Goal: Task Accomplishment & Management: Use online tool/utility

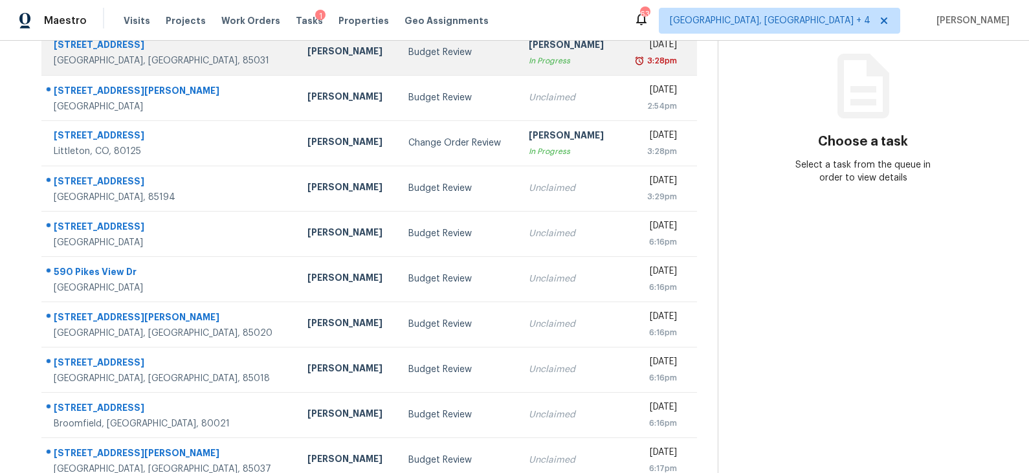
scroll to position [199, 0]
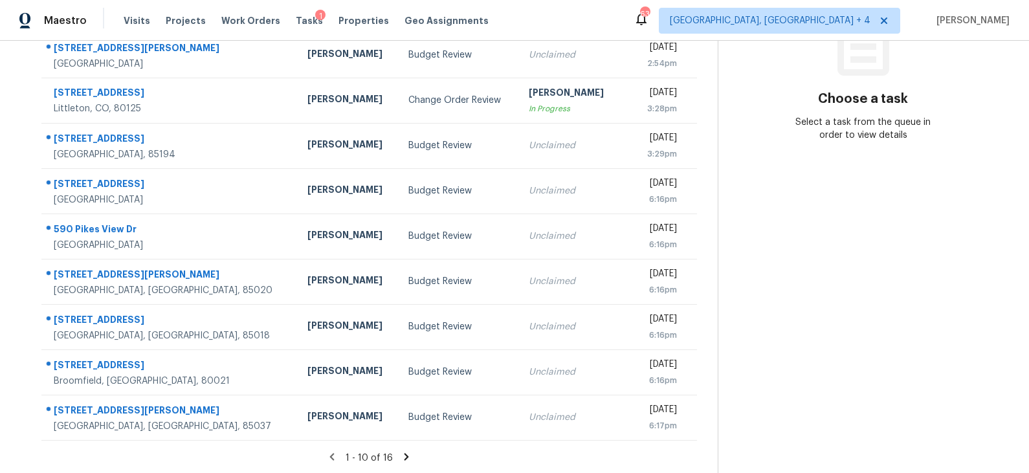
click at [404, 456] on icon at bounding box center [406, 456] width 5 height 7
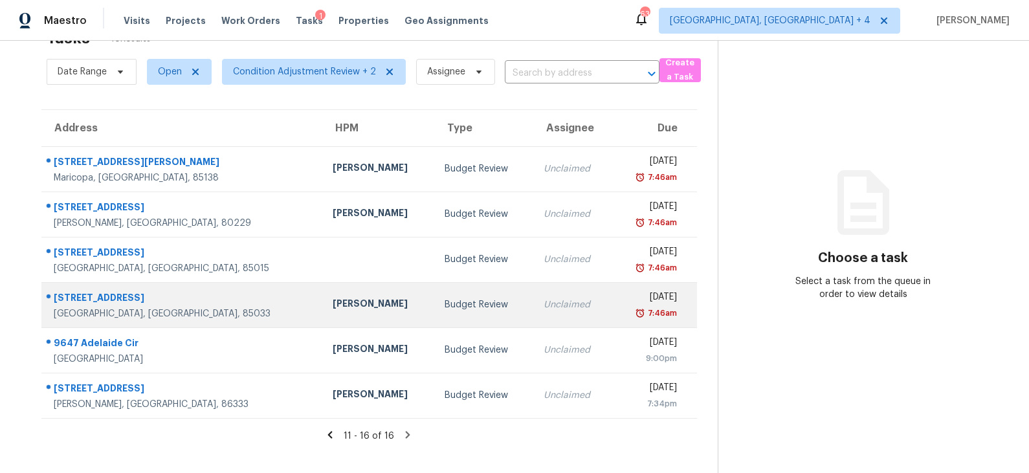
click at [445, 308] on div "Budget Review" at bounding box center [484, 304] width 78 height 13
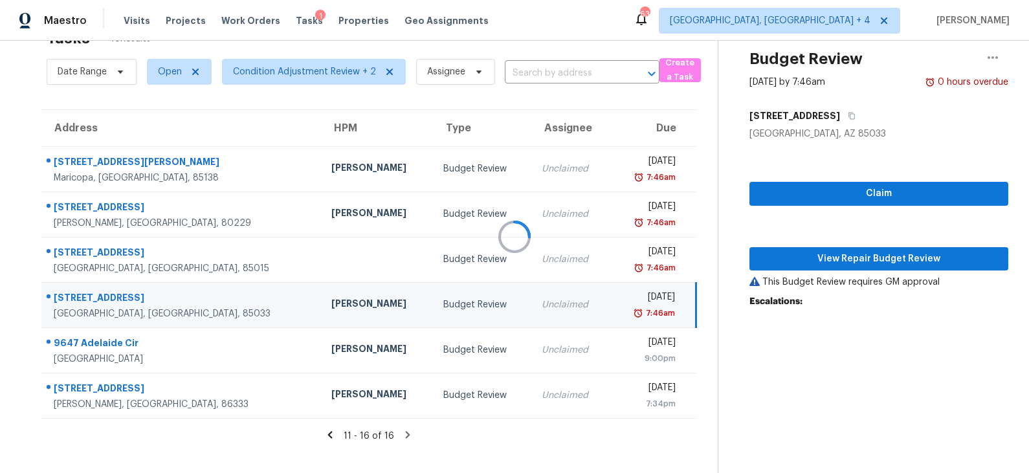
scroll to position [41, 0]
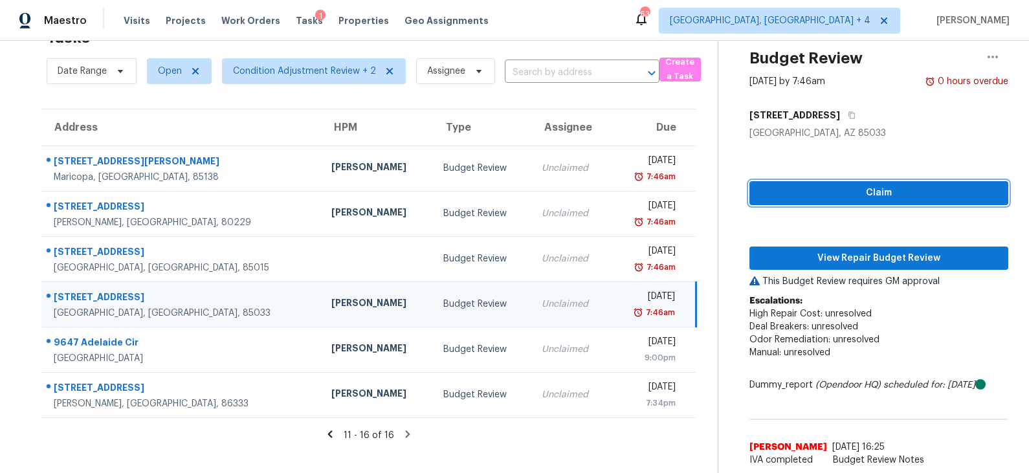
click at [874, 188] on span "Claim" at bounding box center [879, 193] width 238 height 16
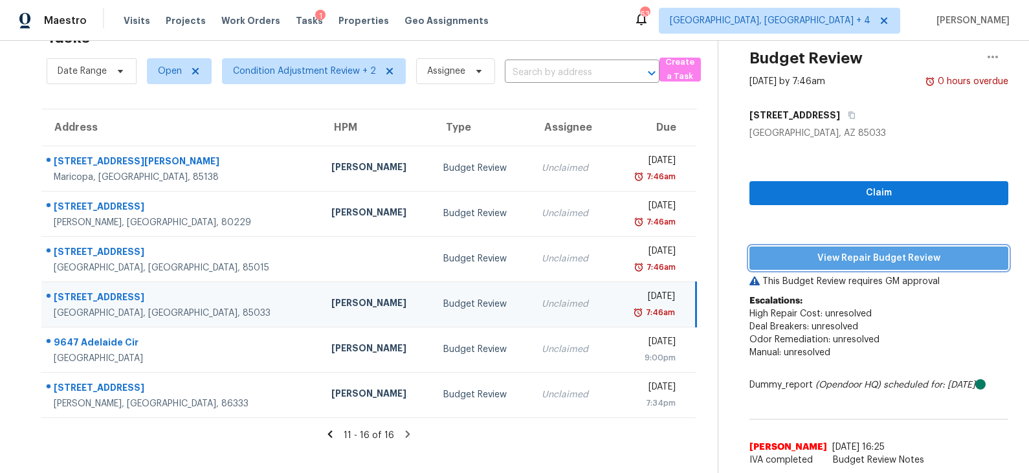
click at [851, 263] on span "View Repair Budget Review" at bounding box center [879, 258] width 238 height 16
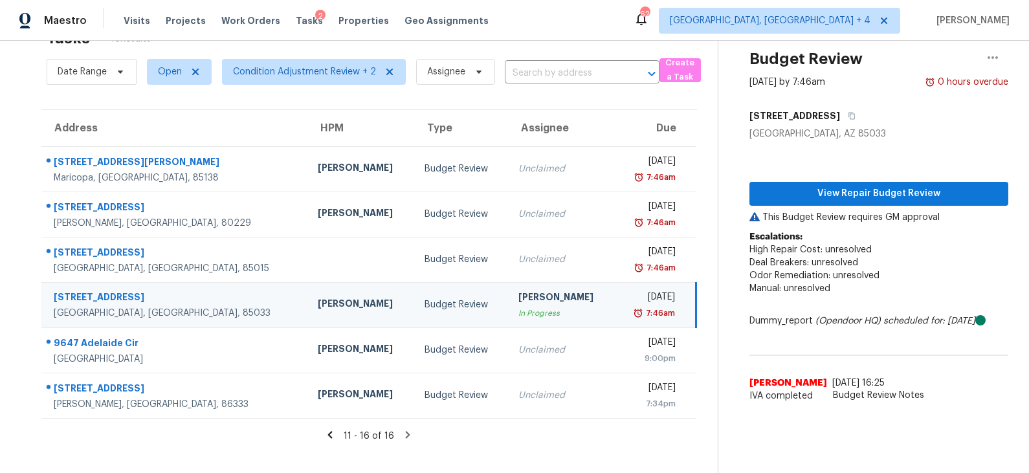
scroll to position [40, 0]
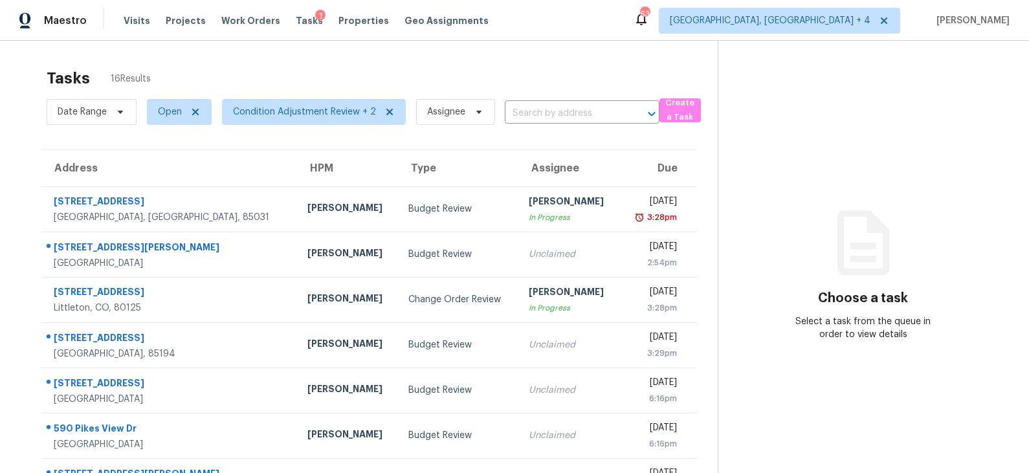
scroll to position [199, 0]
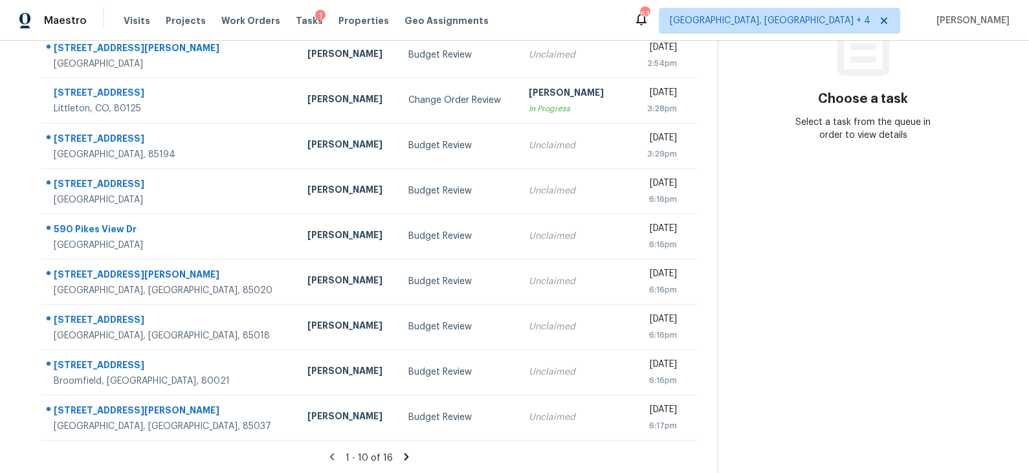
click at [404, 457] on icon at bounding box center [406, 456] width 5 height 7
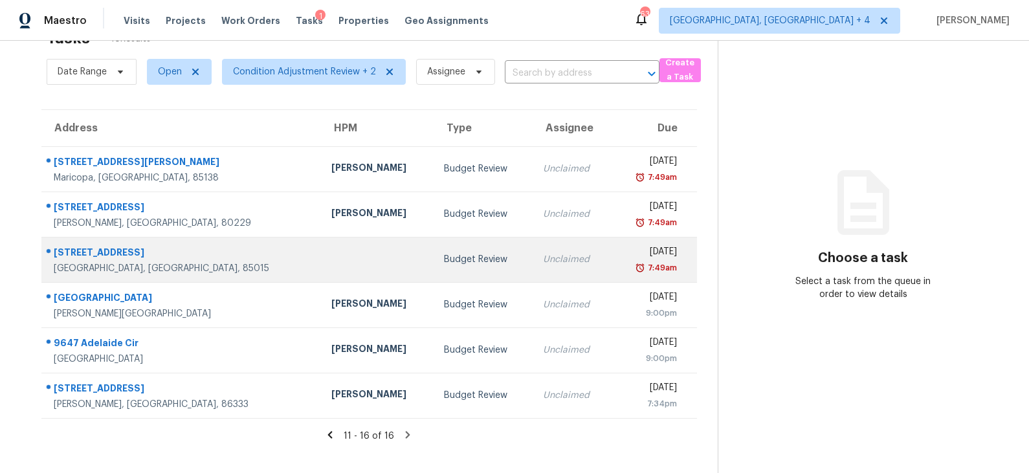
click at [444, 255] on div "Budget Review" at bounding box center [483, 259] width 78 height 13
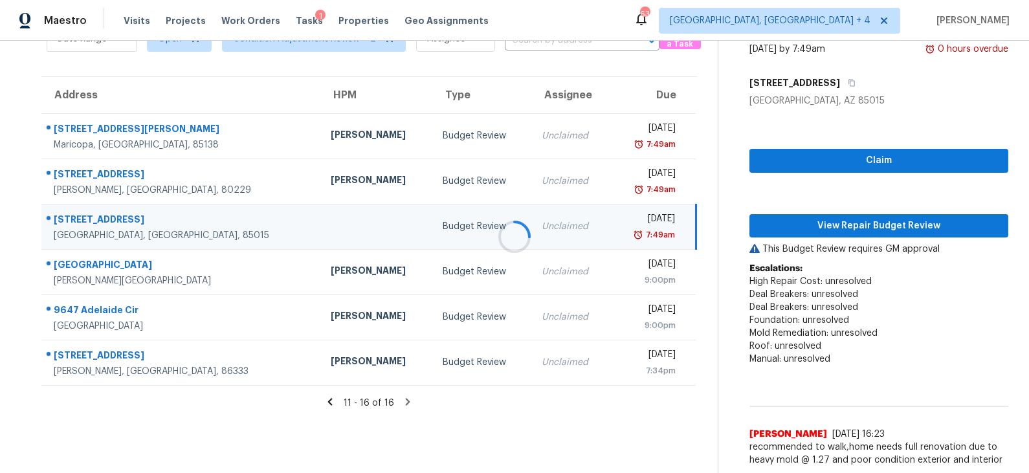
scroll to position [93, 0]
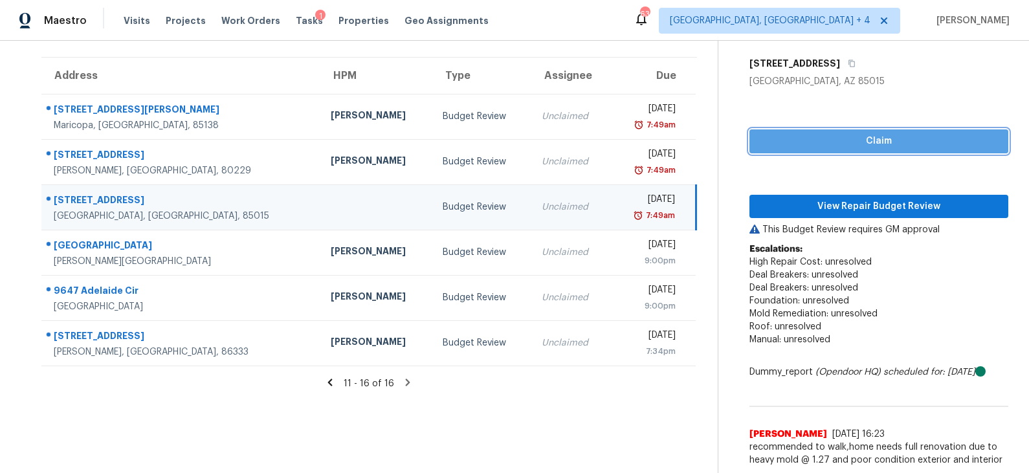
click at [854, 144] on span "Claim" at bounding box center [879, 141] width 238 height 16
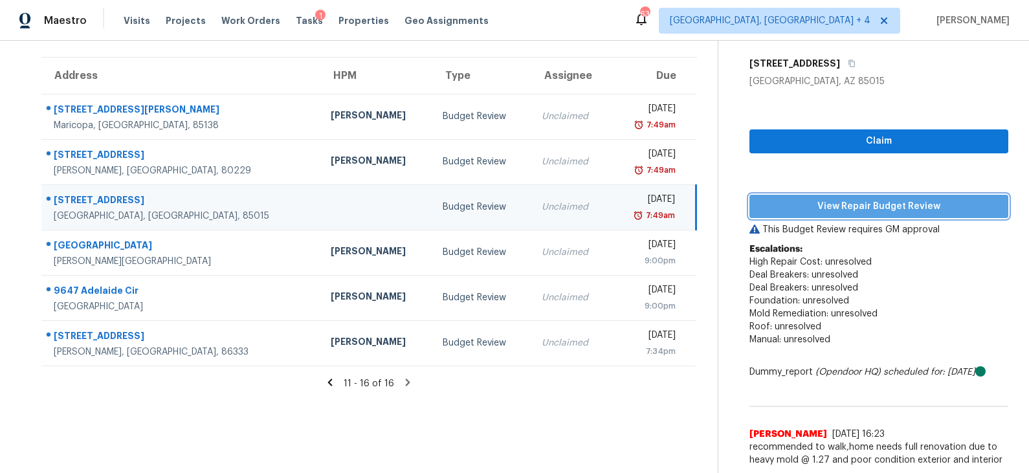
click at [841, 208] on span "View Repair Budget Review" at bounding box center [879, 207] width 238 height 16
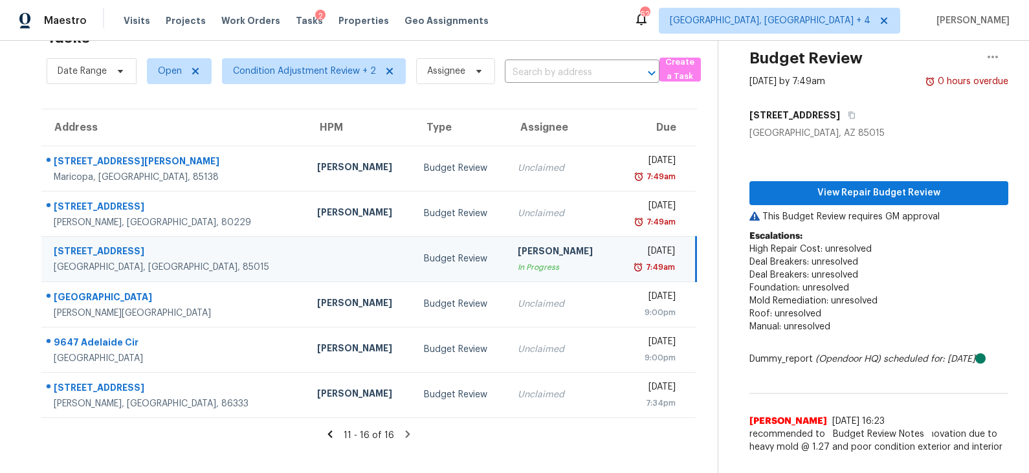
scroll to position [40, 0]
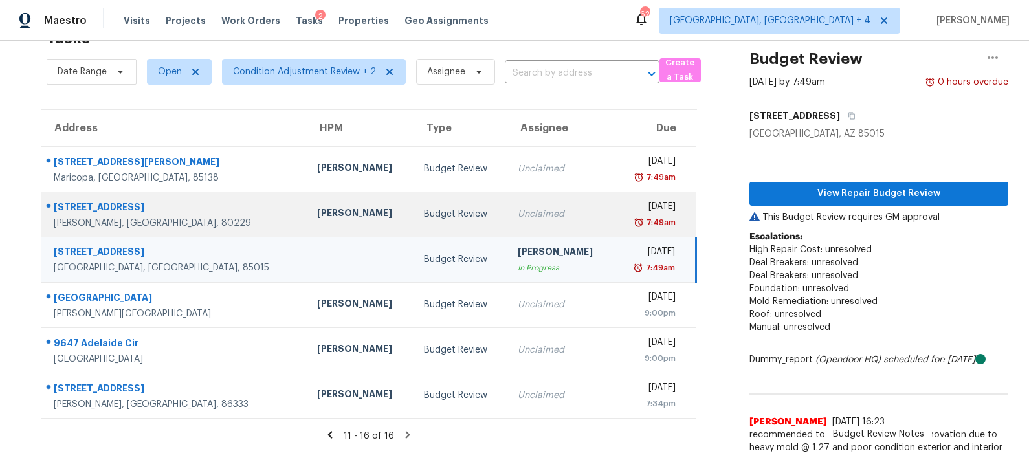
click at [424, 217] on div "Budget Review" at bounding box center [460, 214] width 73 height 13
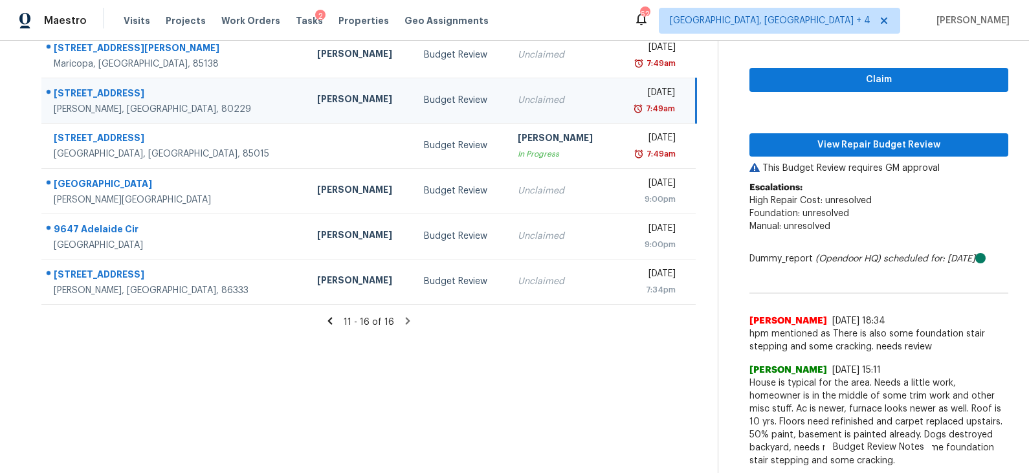
scroll to position [138, 0]
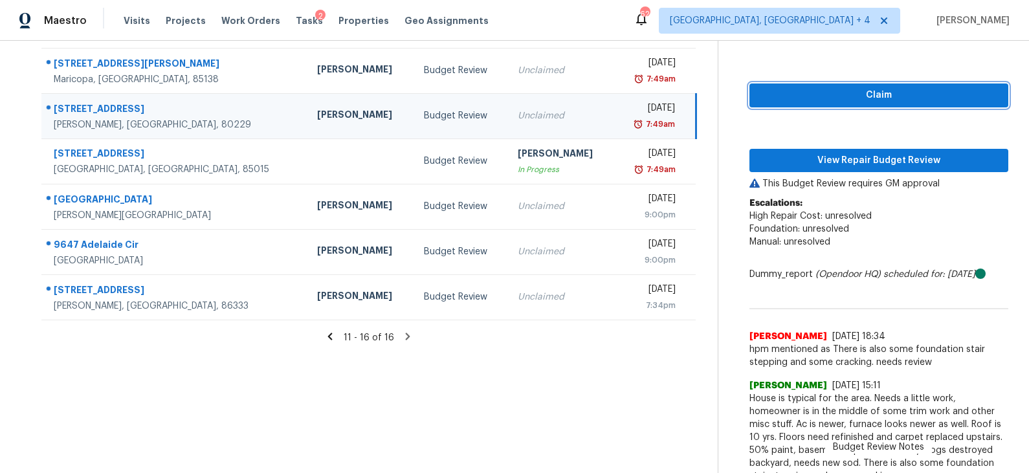
click at [840, 93] on span "Claim" at bounding box center [879, 95] width 238 height 16
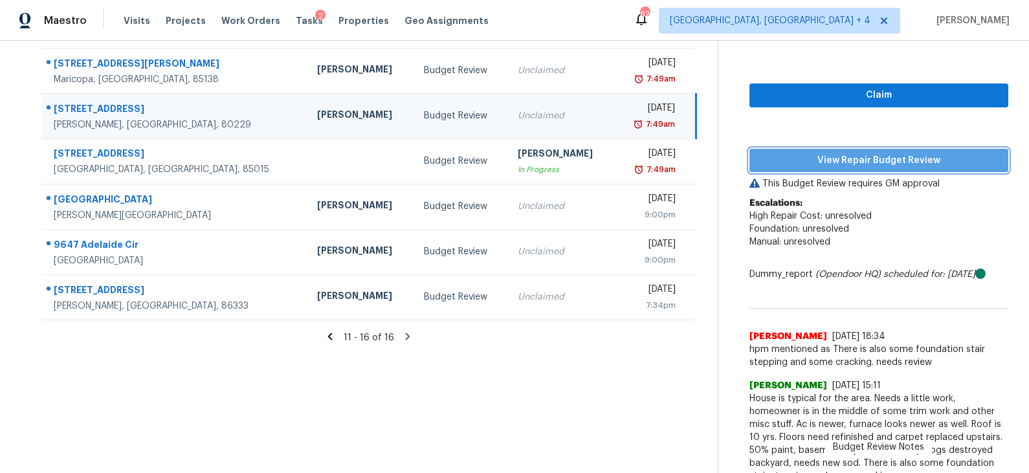
click at [829, 165] on span "View Repair Budget Review" at bounding box center [879, 161] width 238 height 16
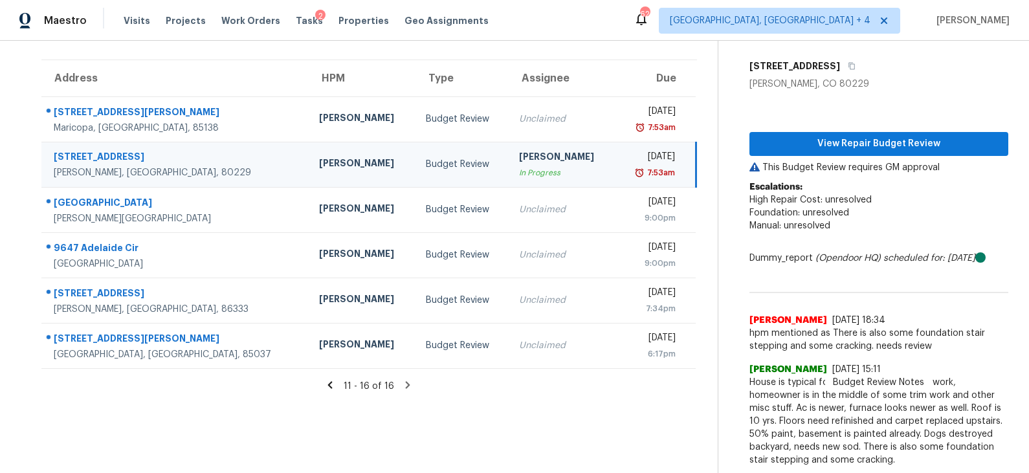
scroll to position [89, 0]
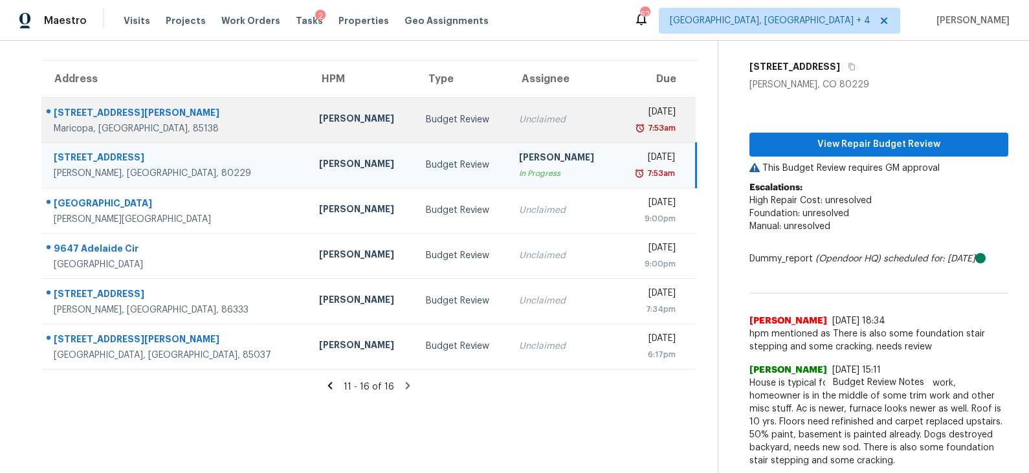
click at [426, 118] on div "Budget Review" at bounding box center [462, 119] width 73 height 13
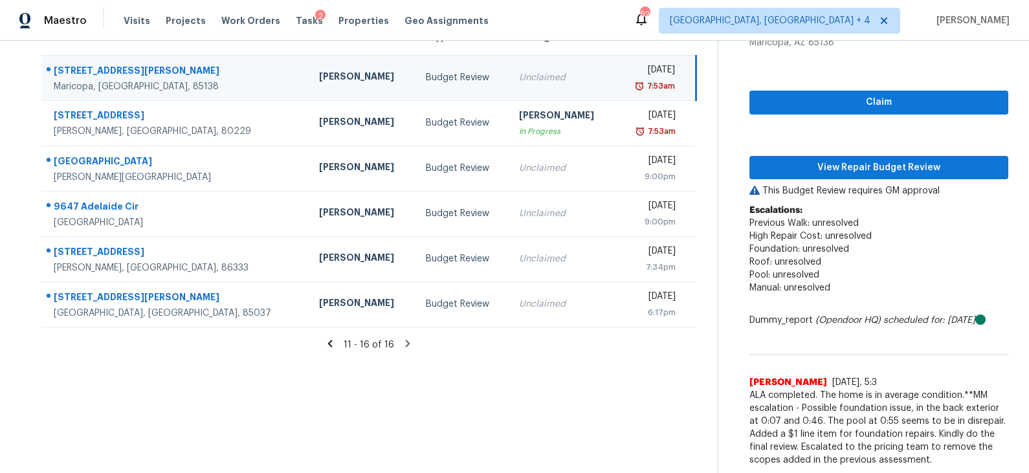
scroll to position [131, 0]
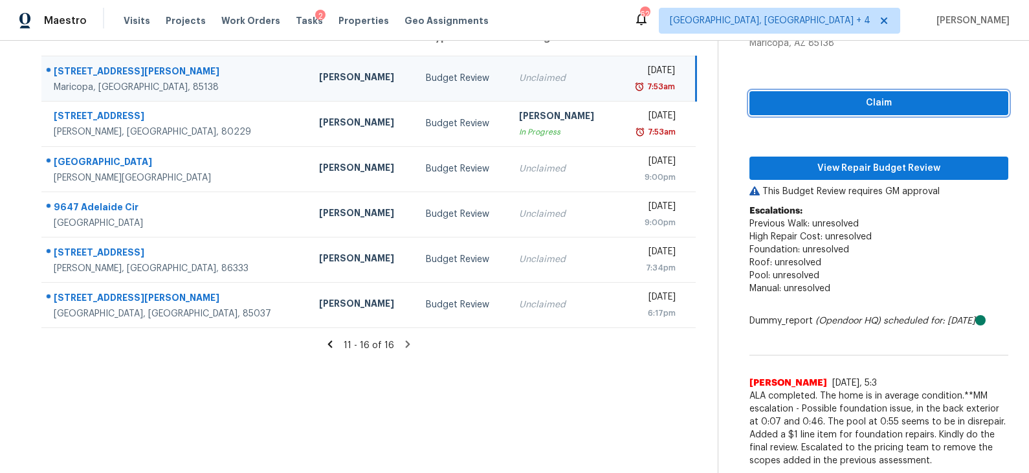
click at [816, 105] on span "Claim" at bounding box center [879, 103] width 238 height 16
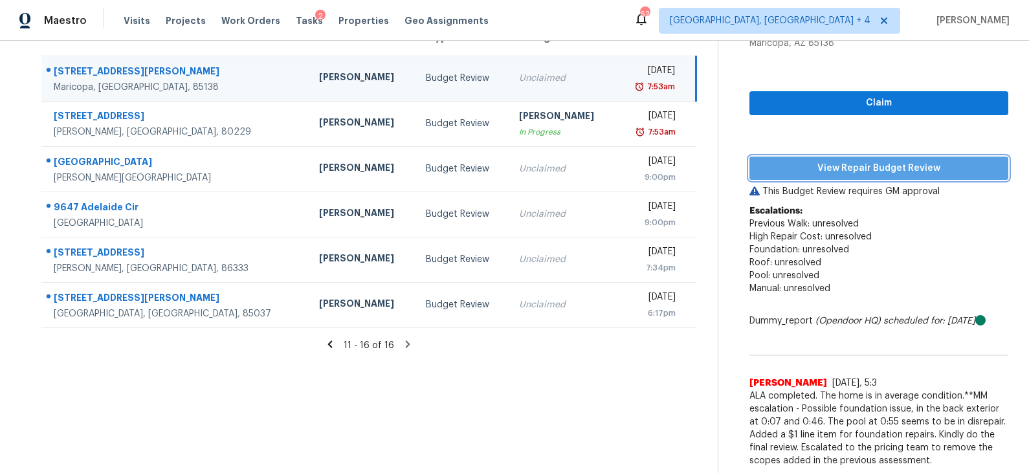
click at [807, 166] on span "View Repair Budget Review" at bounding box center [879, 168] width 238 height 16
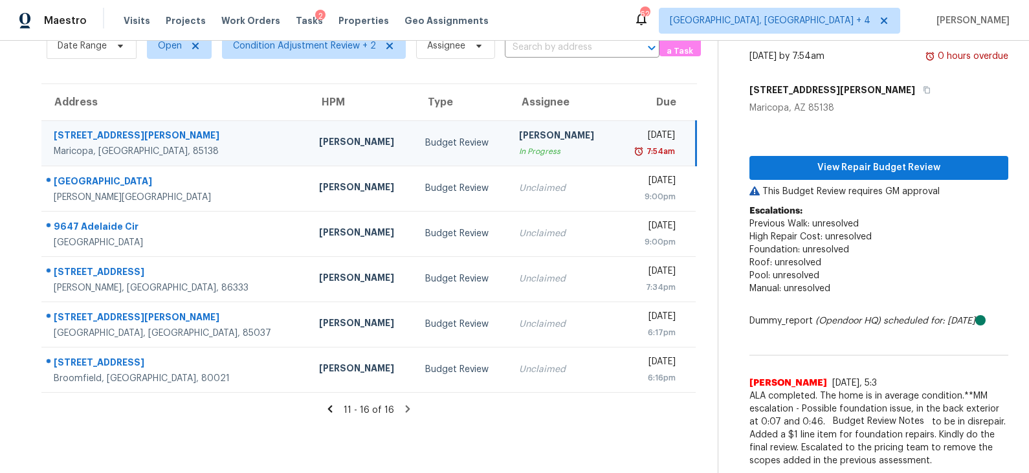
scroll to position [0, 0]
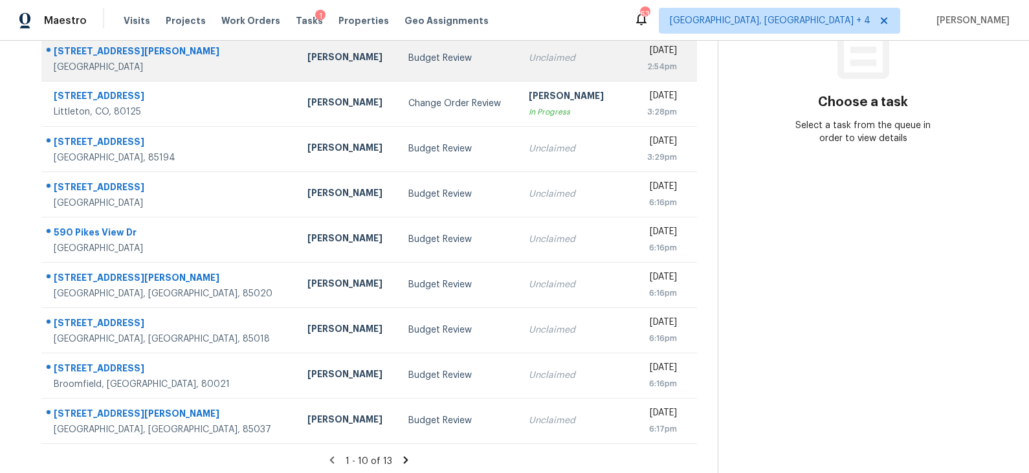
scroll to position [199, 0]
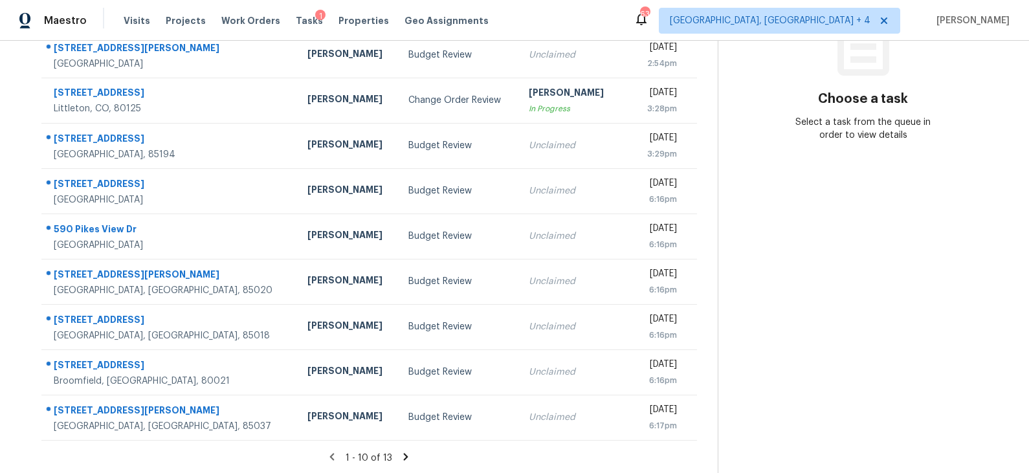
click at [404, 456] on icon at bounding box center [406, 456] width 5 height 7
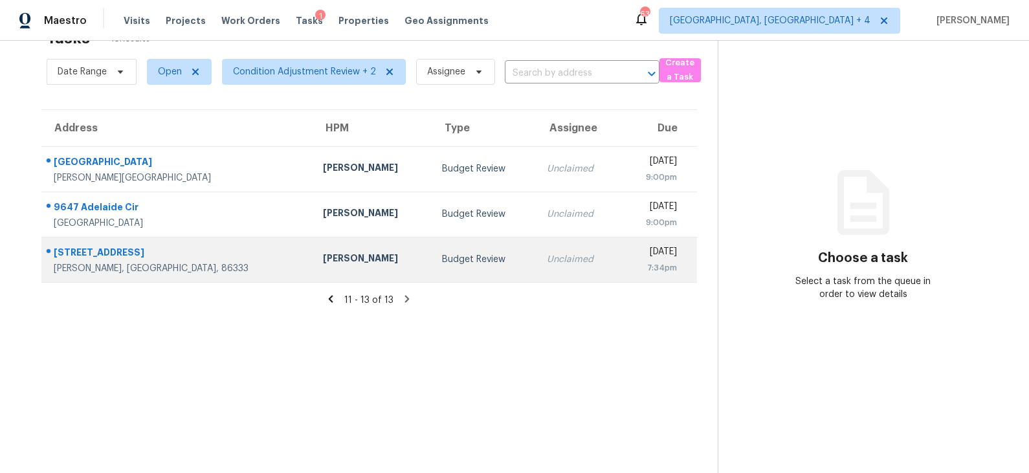
click at [442, 255] on div "Budget Review" at bounding box center [484, 259] width 84 height 13
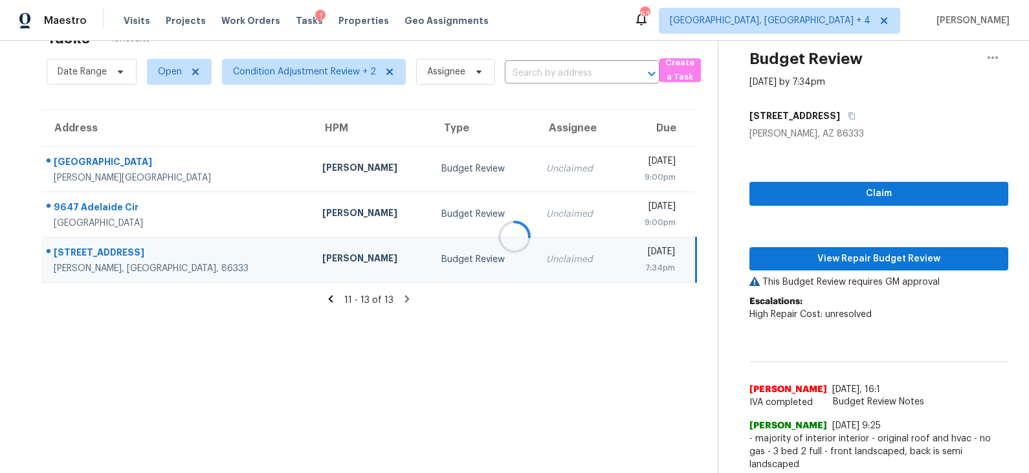
scroll to position [50, 0]
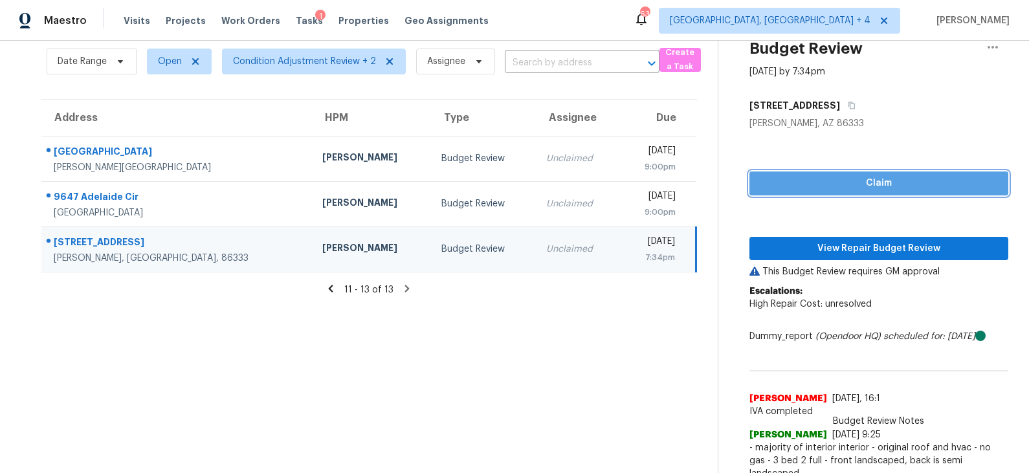
click at [879, 180] on span "Claim" at bounding box center [879, 183] width 238 height 16
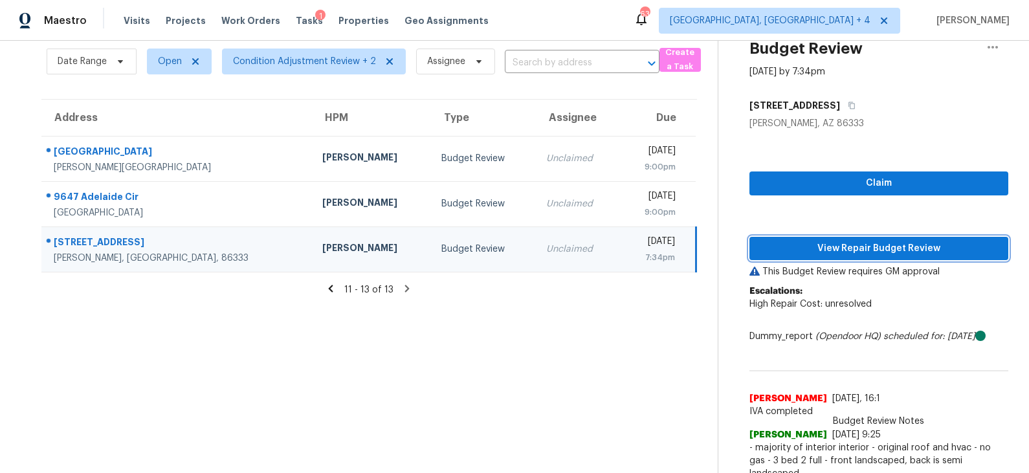
click at [869, 245] on span "View Repair Budget Review" at bounding box center [879, 249] width 238 height 16
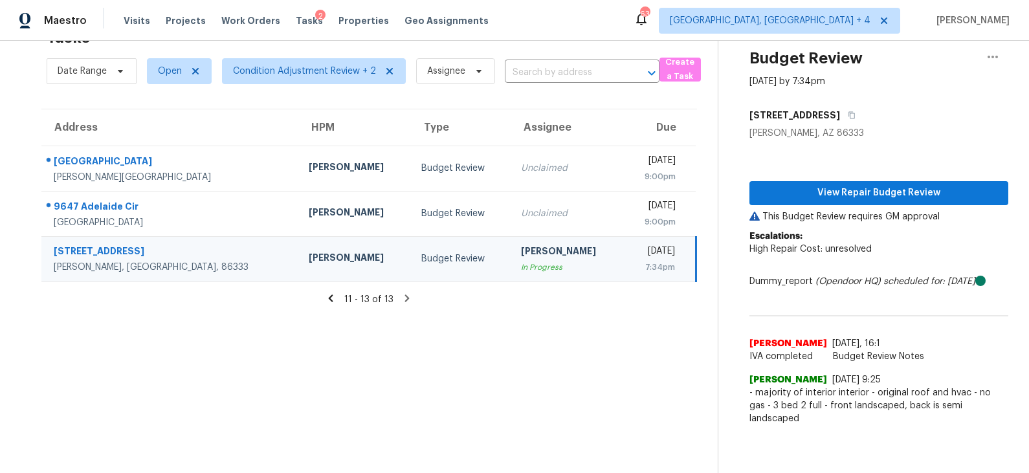
scroll to position [40, 0]
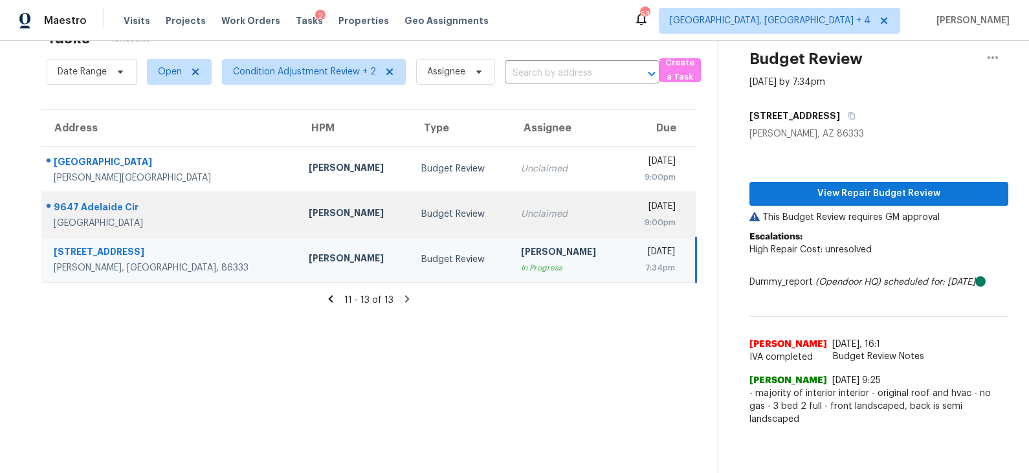
click at [439, 219] on div "Budget Review" at bounding box center [460, 214] width 78 height 13
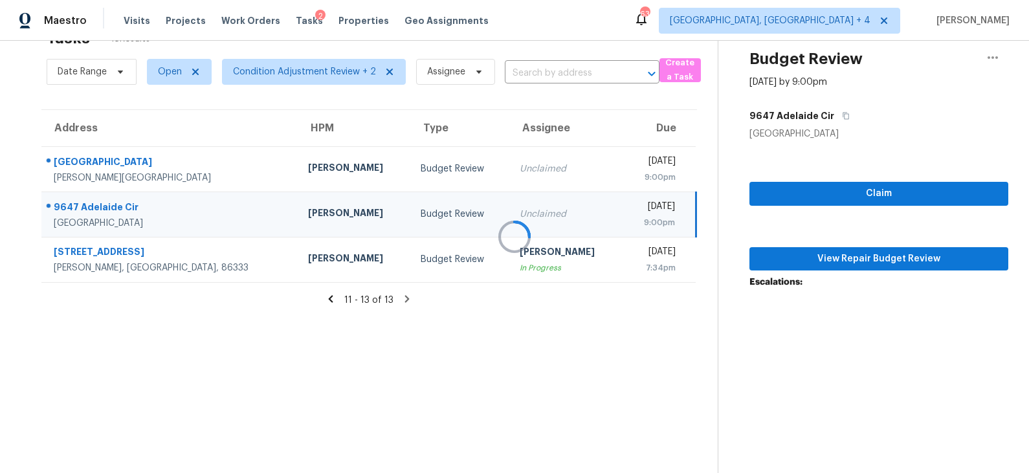
scroll to position [50, 0]
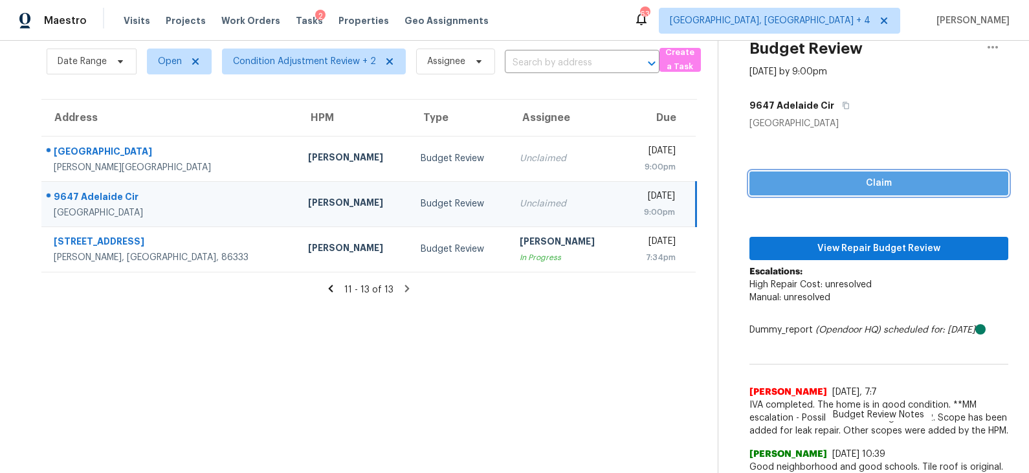
click at [851, 180] on span "Claim" at bounding box center [879, 183] width 238 height 16
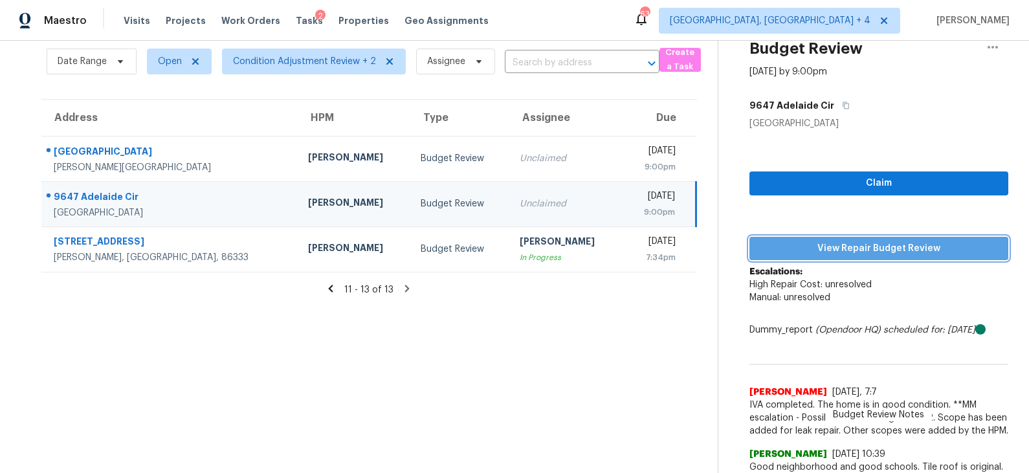
click at [847, 250] on span "View Repair Budget Review" at bounding box center [879, 249] width 238 height 16
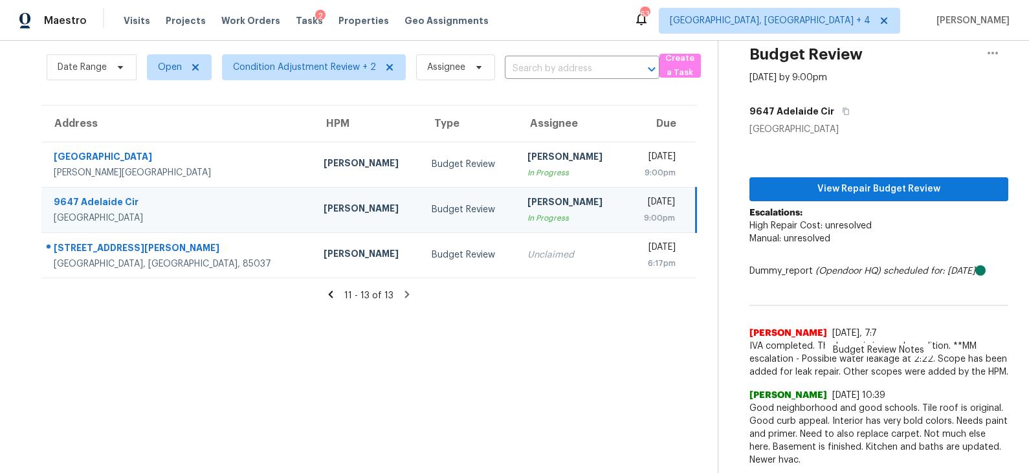
scroll to position [44, 0]
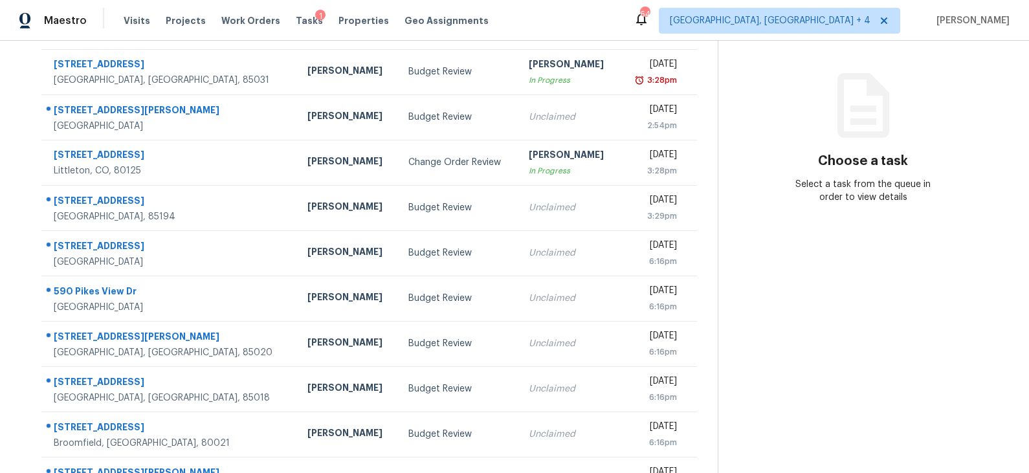
scroll to position [176, 0]
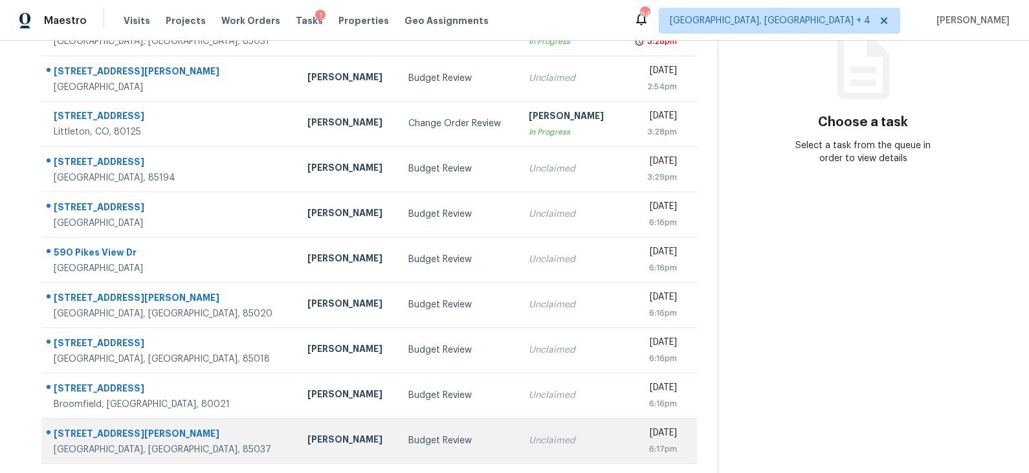
click at [408, 441] on div "Budget Review" at bounding box center [457, 440] width 99 height 13
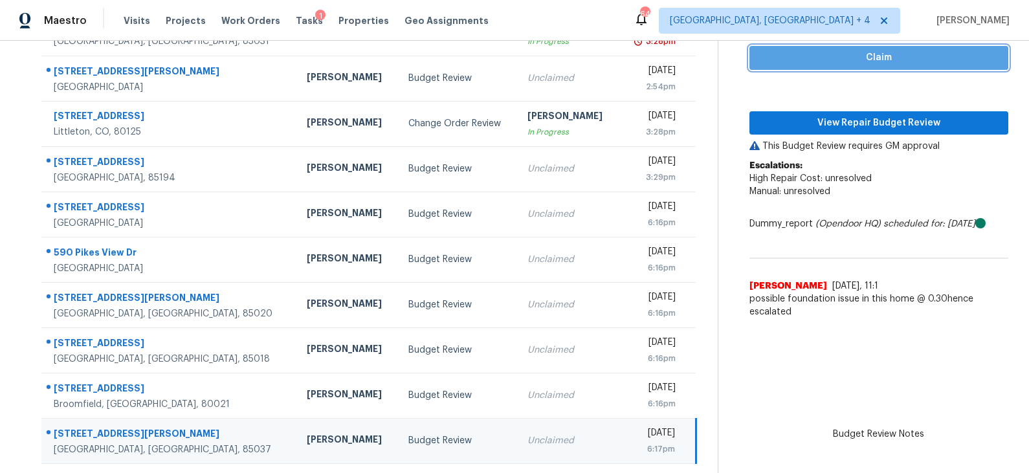
click at [869, 61] on span "Claim" at bounding box center [879, 58] width 238 height 16
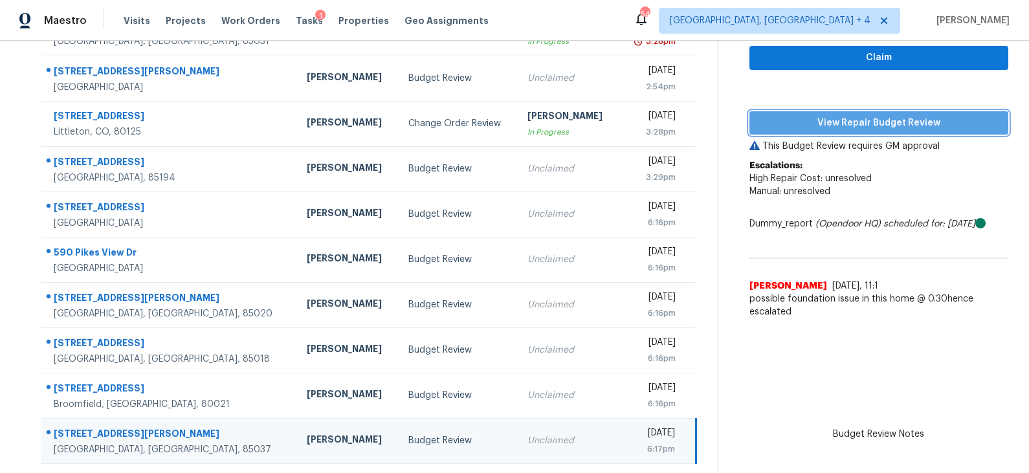
click at [850, 116] on span "View Repair Budget Review" at bounding box center [879, 123] width 238 height 16
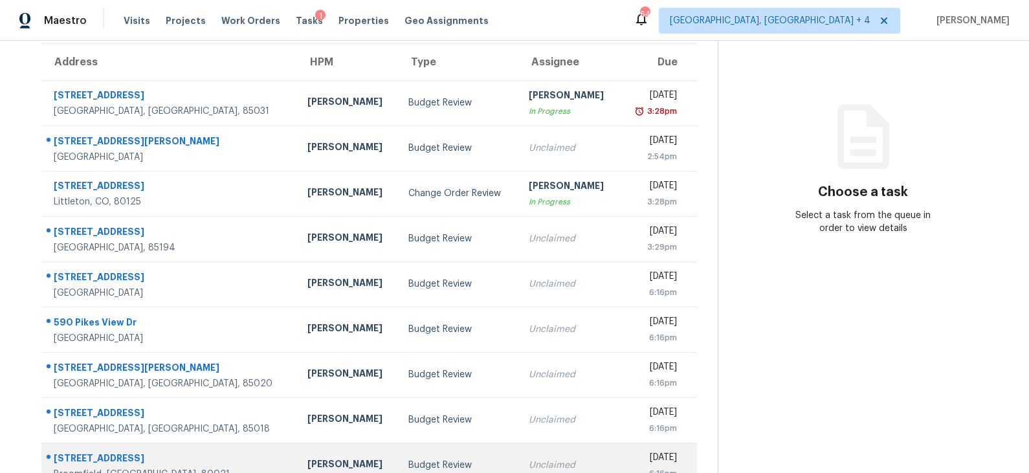
scroll to position [131, 0]
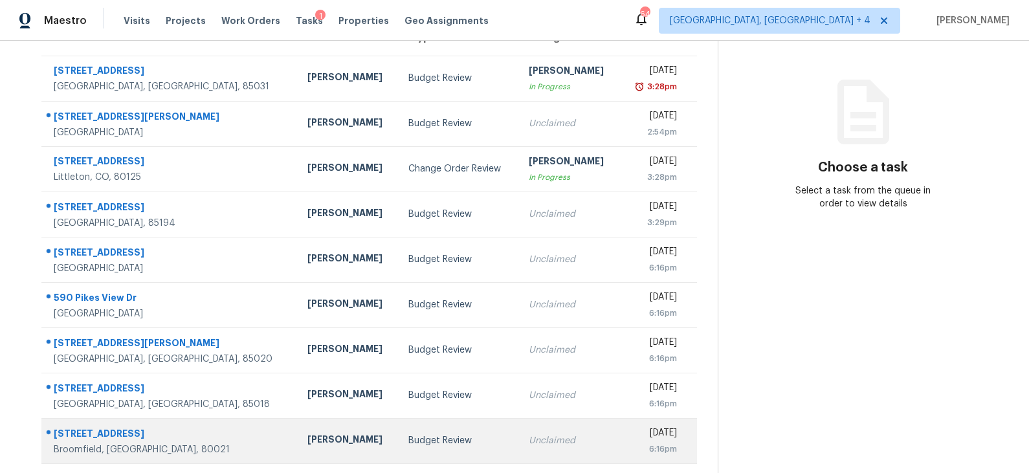
click at [423, 443] on div "Budget Review" at bounding box center [457, 440] width 99 height 13
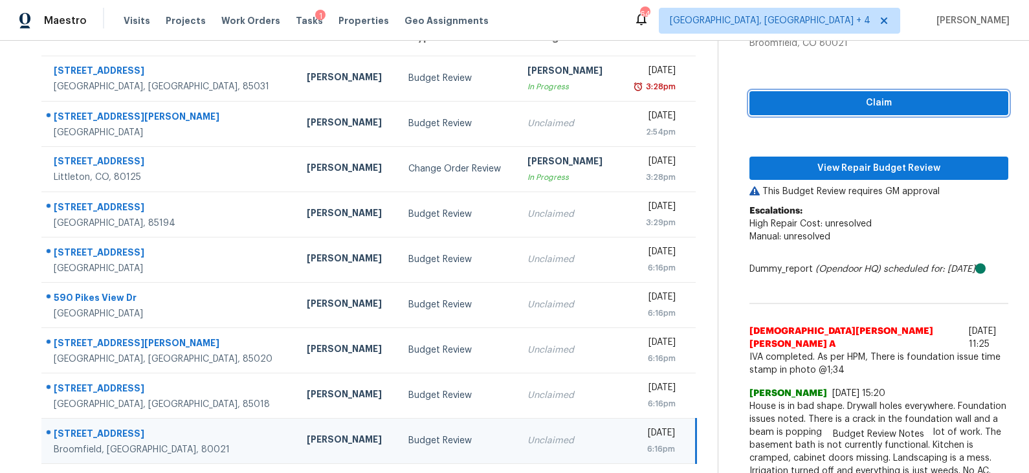
click at [859, 99] on span "Claim" at bounding box center [879, 103] width 238 height 16
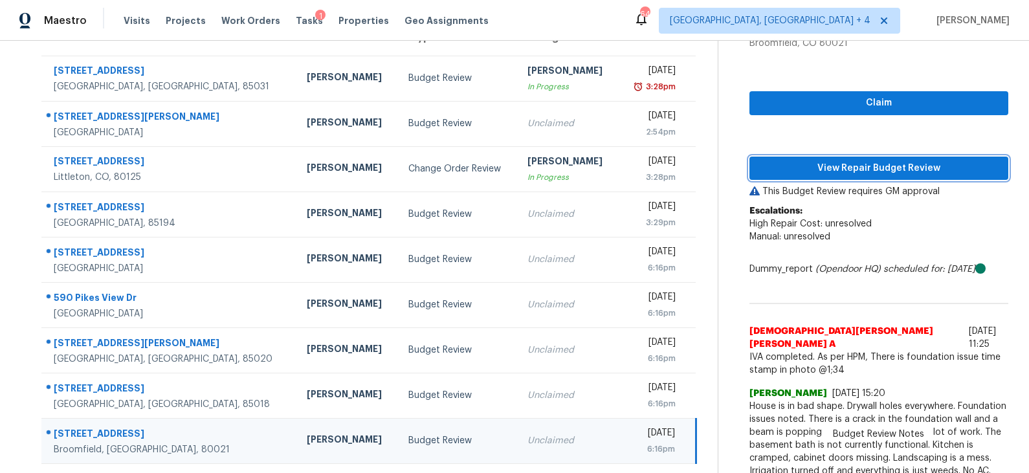
click at [840, 166] on span "View Repair Budget Review" at bounding box center [879, 168] width 238 height 16
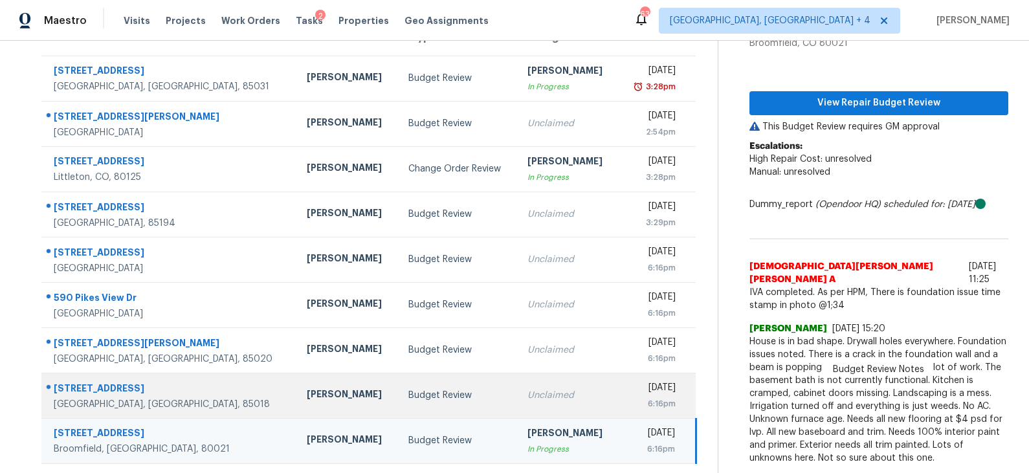
click at [408, 400] on div "Budget Review" at bounding box center [457, 395] width 99 height 13
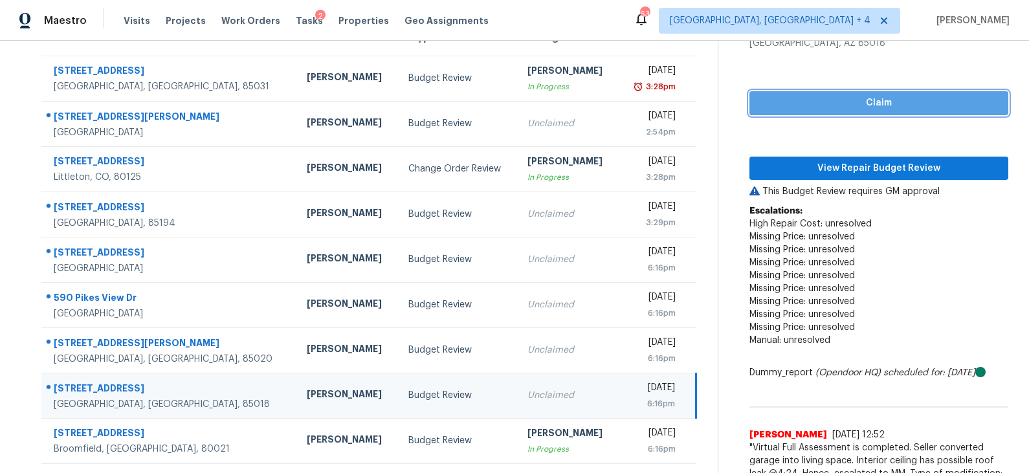
click at [854, 104] on span "Claim" at bounding box center [879, 103] width 238 height 16
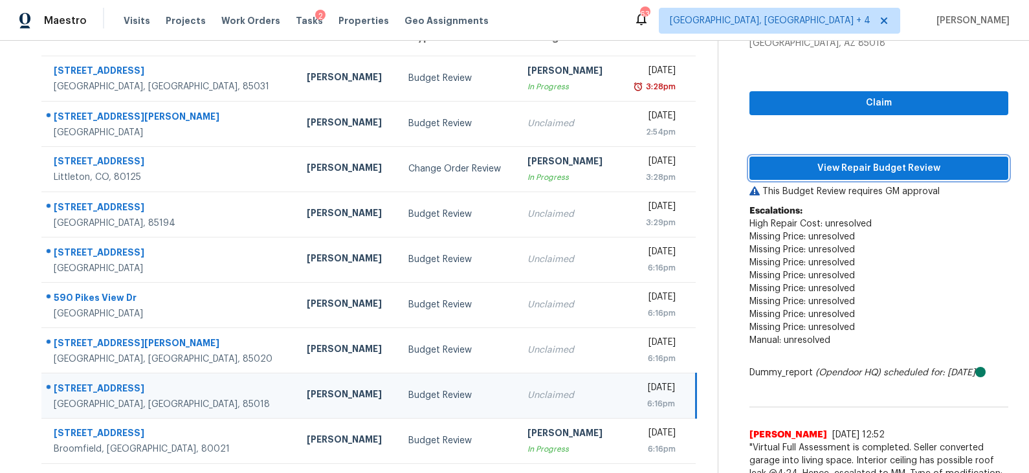
click at [839, 164] on span "View Repair Budget Review" at bounding box center [879, 168] width 238 height 16
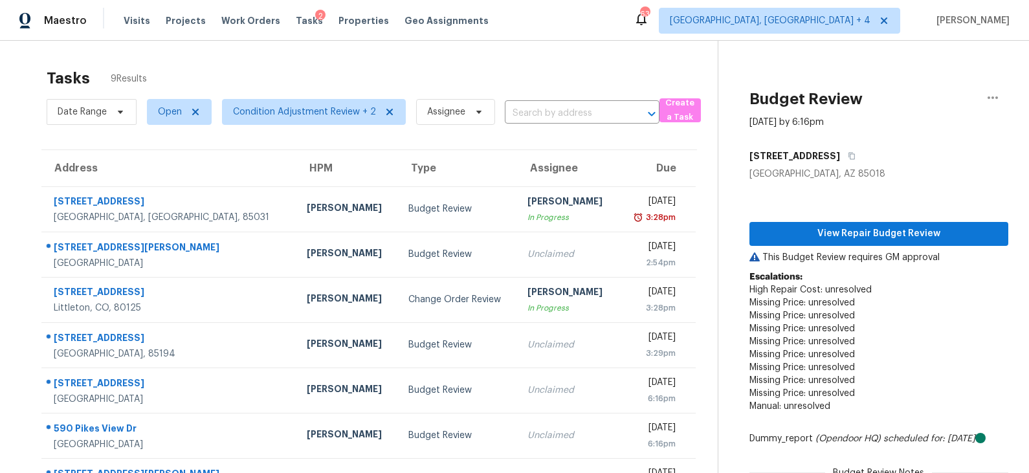
scroll to position [1, 0]
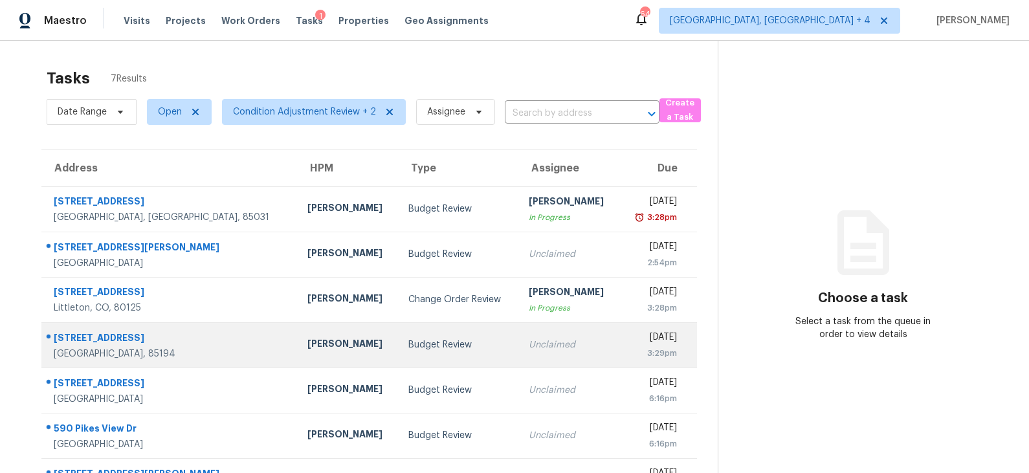
scroll to position [40, 0]
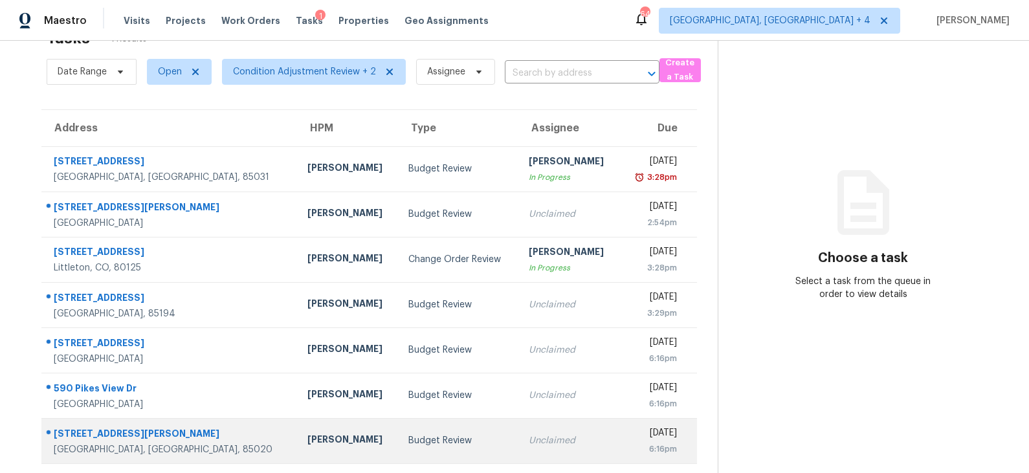
click at [432, 439] on div "Budget Review" at bounding box center [457, 440] width 99 height 13
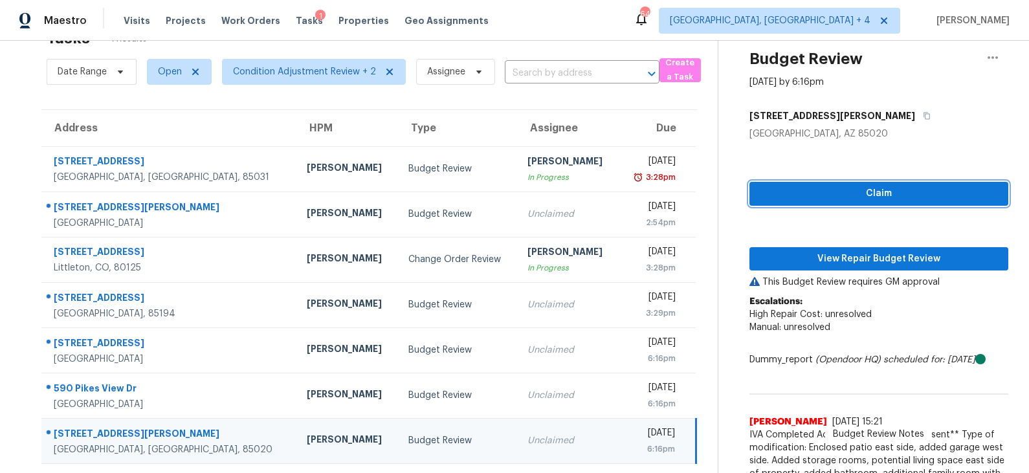
click at [825, 195] on span "Claim" at bounding box center [879, 194] width 238 height 16
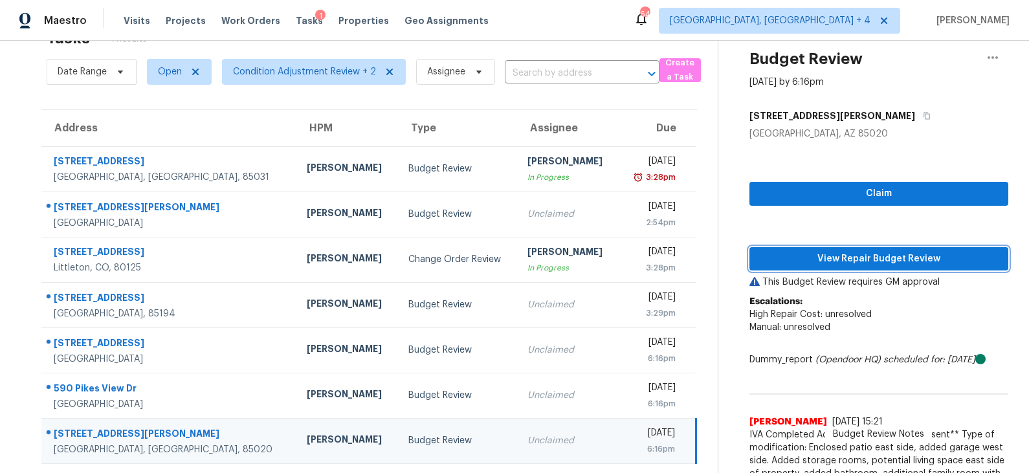
click at [823, 254] on span "View Repair Budget Review" at bounding box center [879, 259] width 238 height 16
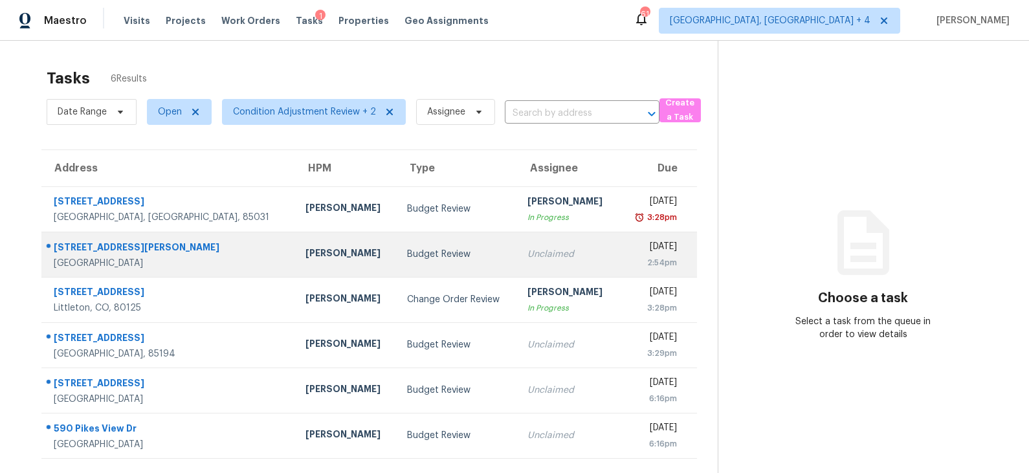
click at [407, 254] on div "Budget Review" at bounding box center [457, 254] width 100 height 13
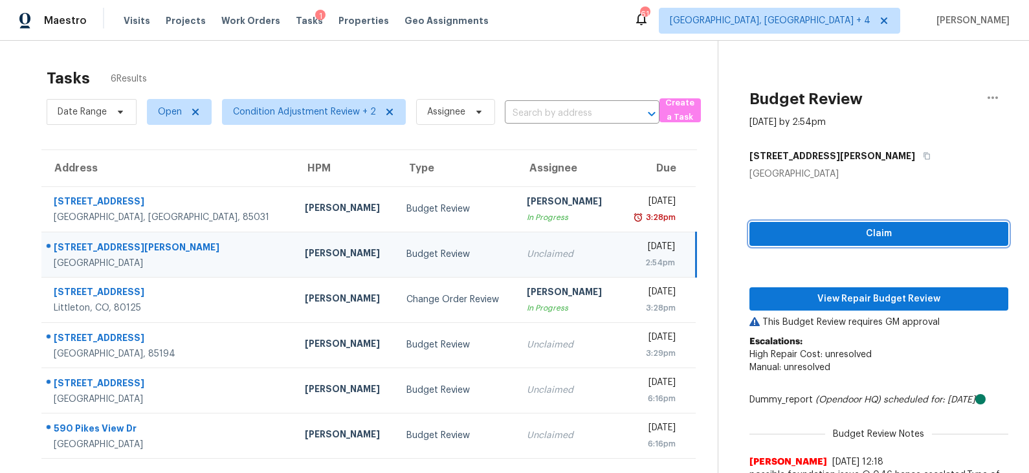
click at [868, 233] on span "Claim" at bounding box center [879, 234] width 238 height 16
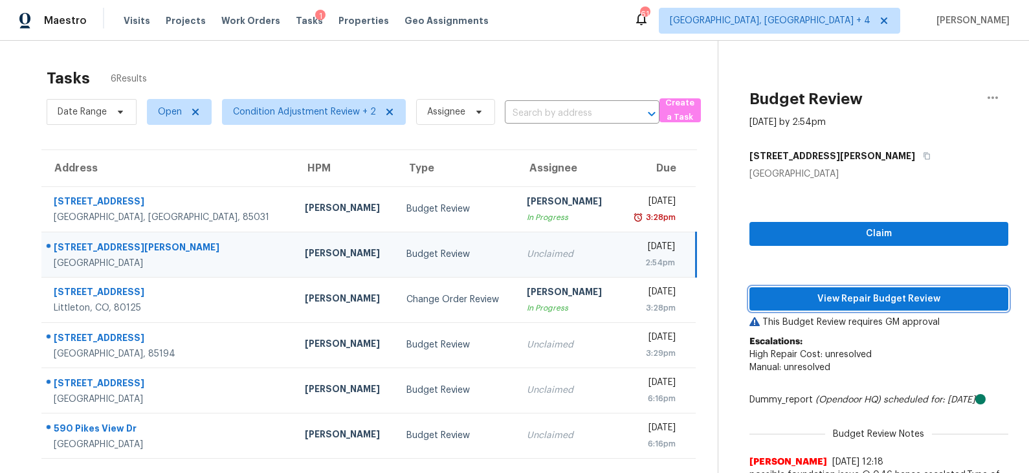
click at [846, 294] on span "View Repair Budget Review" at bounding box center [879, 299] width 238 height 16
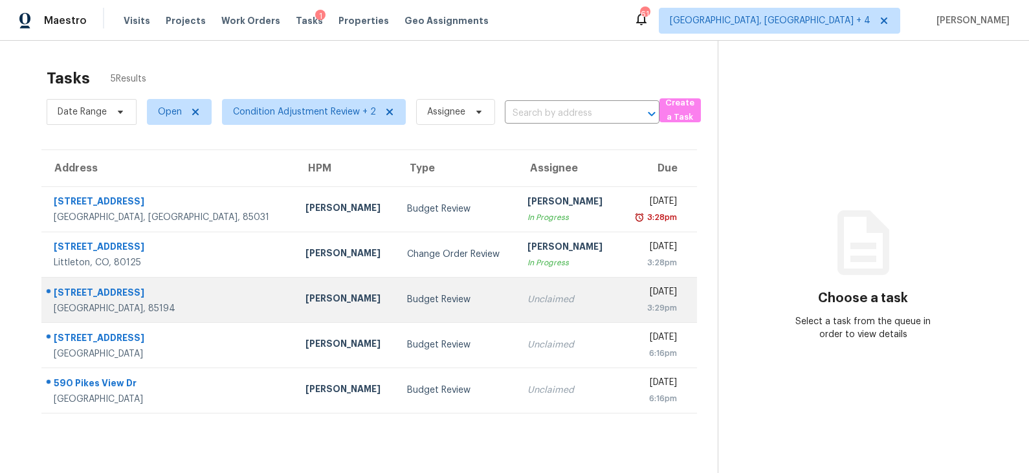
click at [397, 308] on td "Budget Review" at bounding box center [457, 299] width 120 height 45
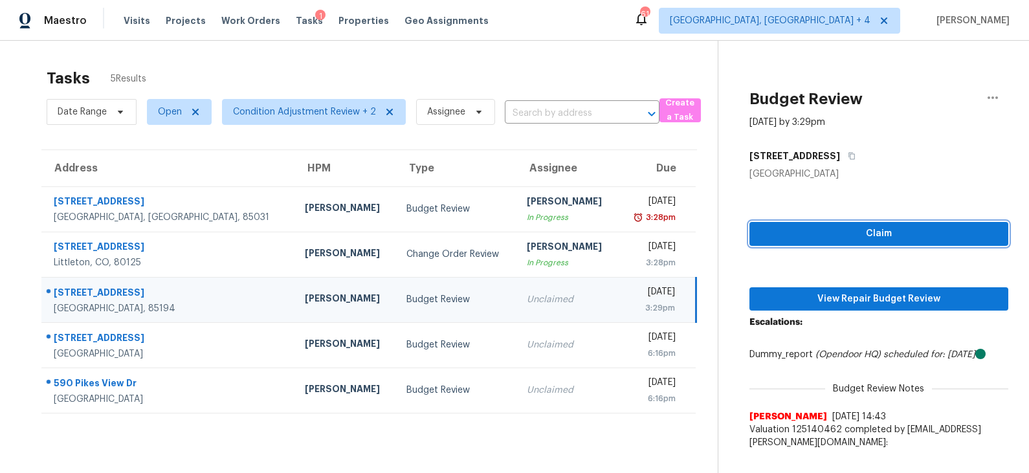
click at [840, 229] on span "Claim" at bounding box center [879, 234] width 238 height 16
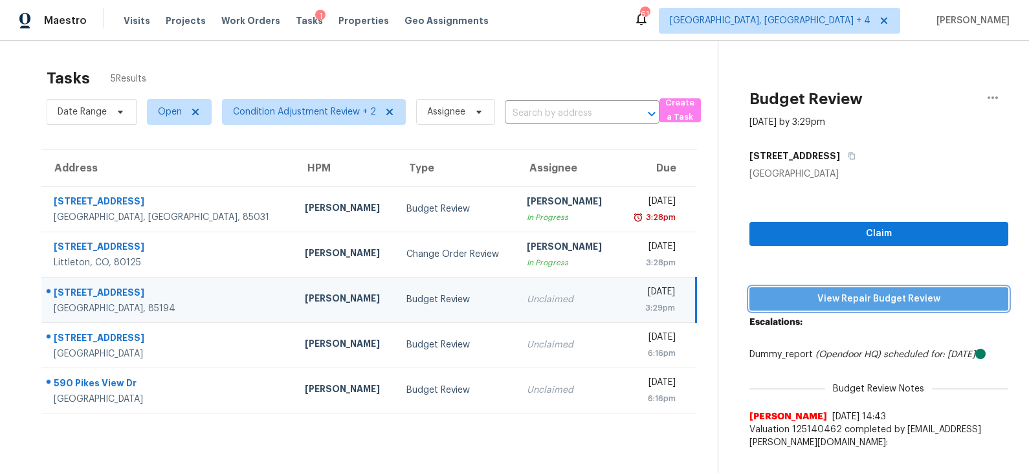
click at [833, 291] on span "View Repair Budget Review" at bounding box center [879, 299] width 238 height 16
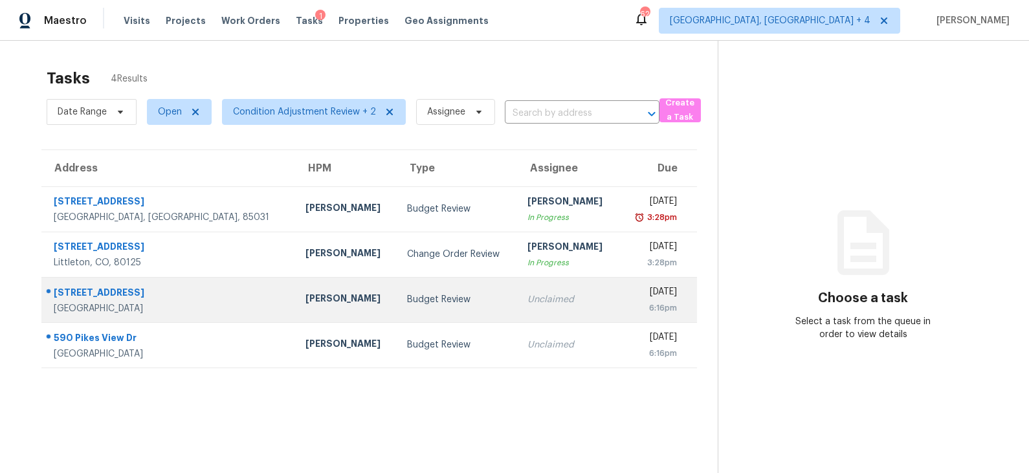
click at [407, 302] on div "Budget Review" at bounding box center [457, 299] width 100 height 13
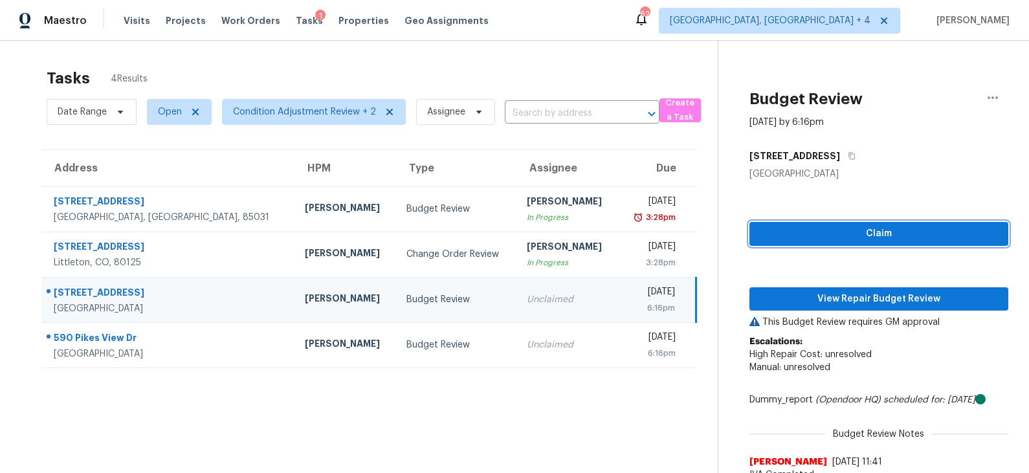
click at [856, 233] on span "Claim" at bounding box center [879, 234] width 238 height 16
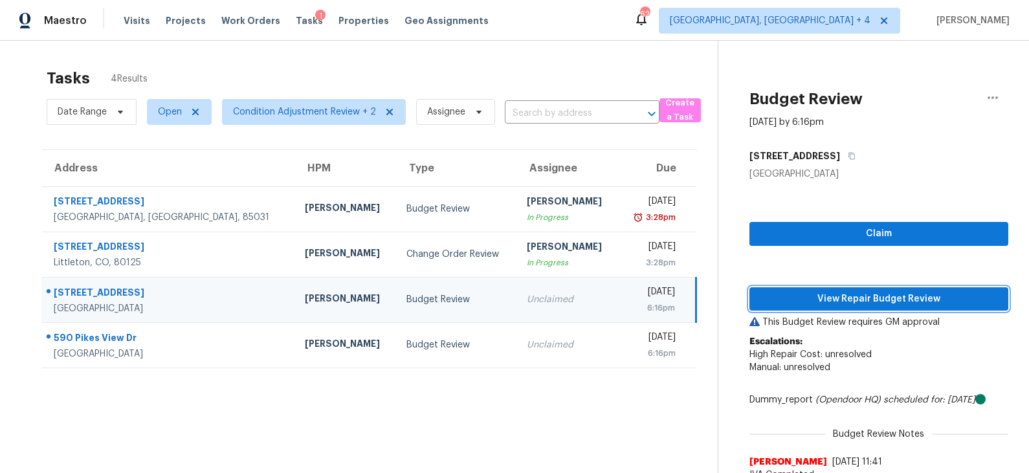
click at [836, 298] on span "View Repair Budget Review" at bounding box center [879, 299] width 238 height 16
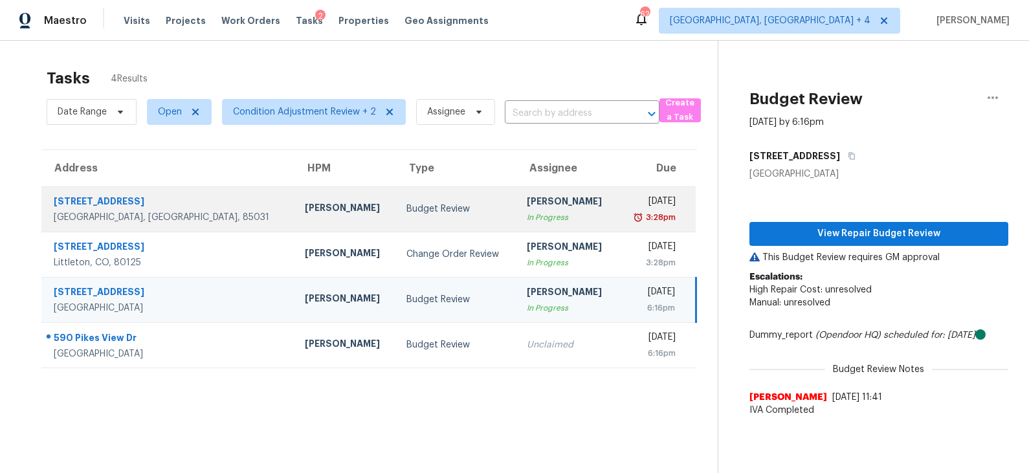
click at [305, 203] on div "[PERSON_NAME]" at bounding box center [345, 209] width 81 height 16
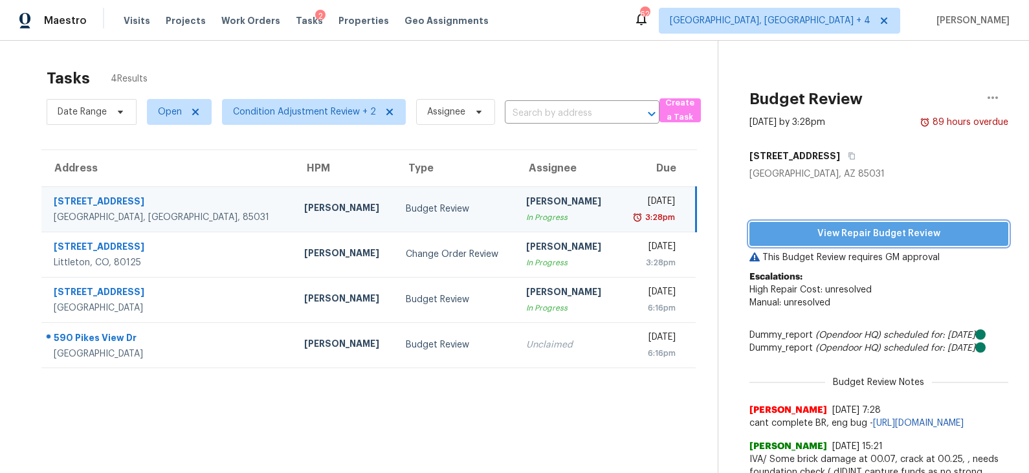
click at [860, 232] on span "View Repair Budget Review" at bounding box center [879, 234] width 238 height 16
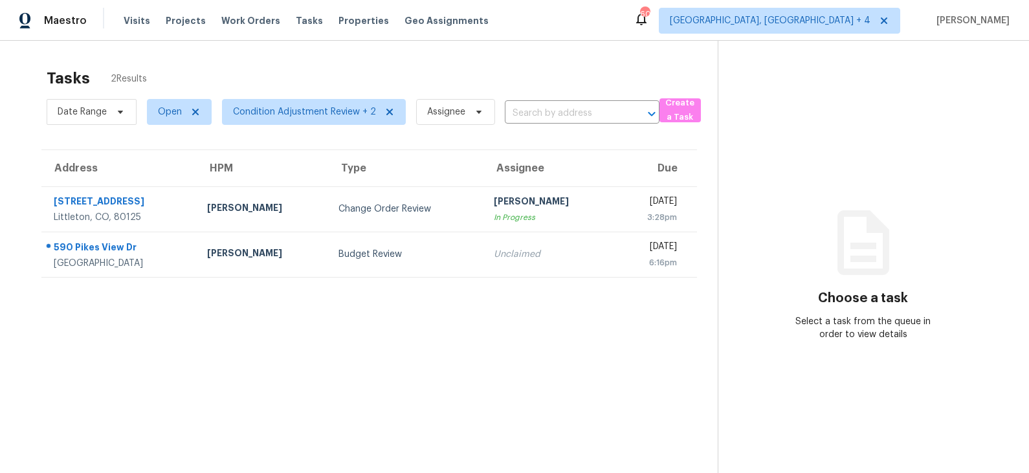
click at [452, 256] on td "Budget Review" at bounding box center [405, 254] width 155 height 45
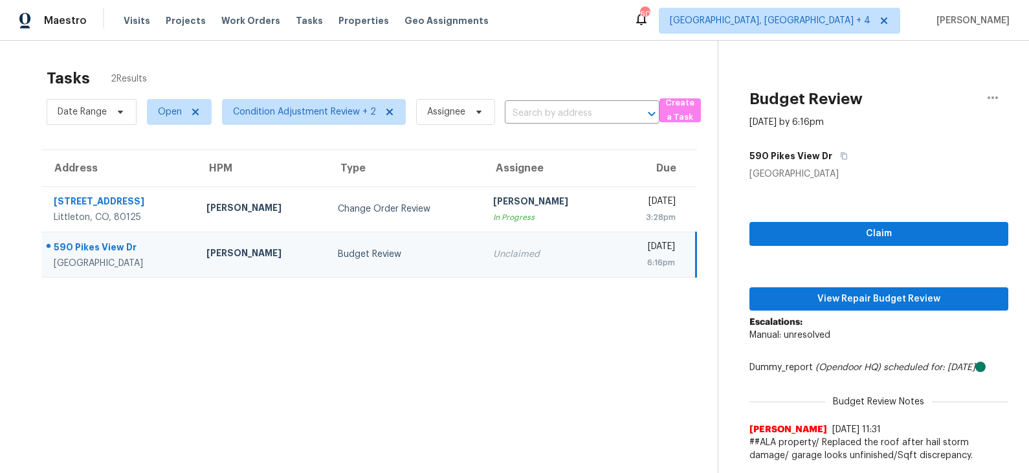
scroll to position [40, 0]
